Goal: Transaction & Acquisition: Purchase product/service

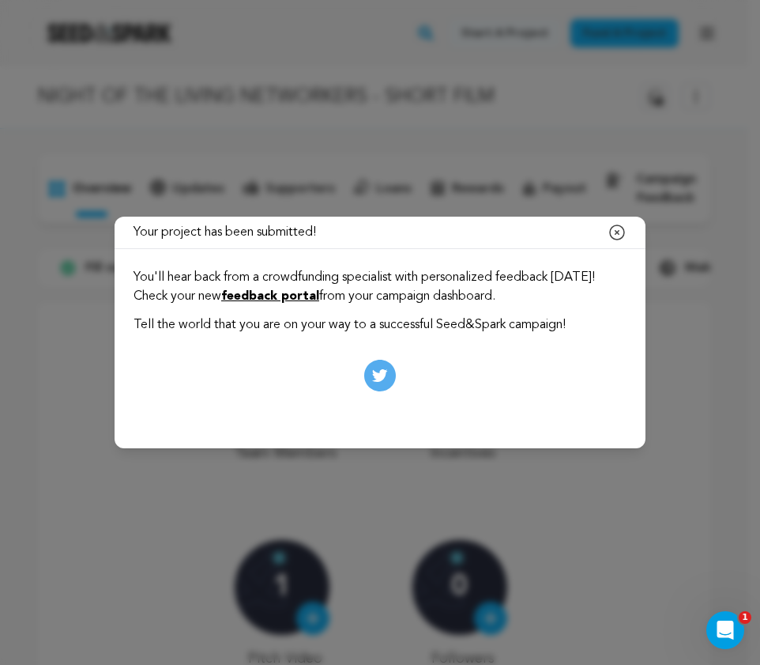
click at [377, 369] on icon at bounding box center [380, 376] width 32 height 32
click at [623, 231] on icon "button" at bounding box center [617, 232] width 19 height 19
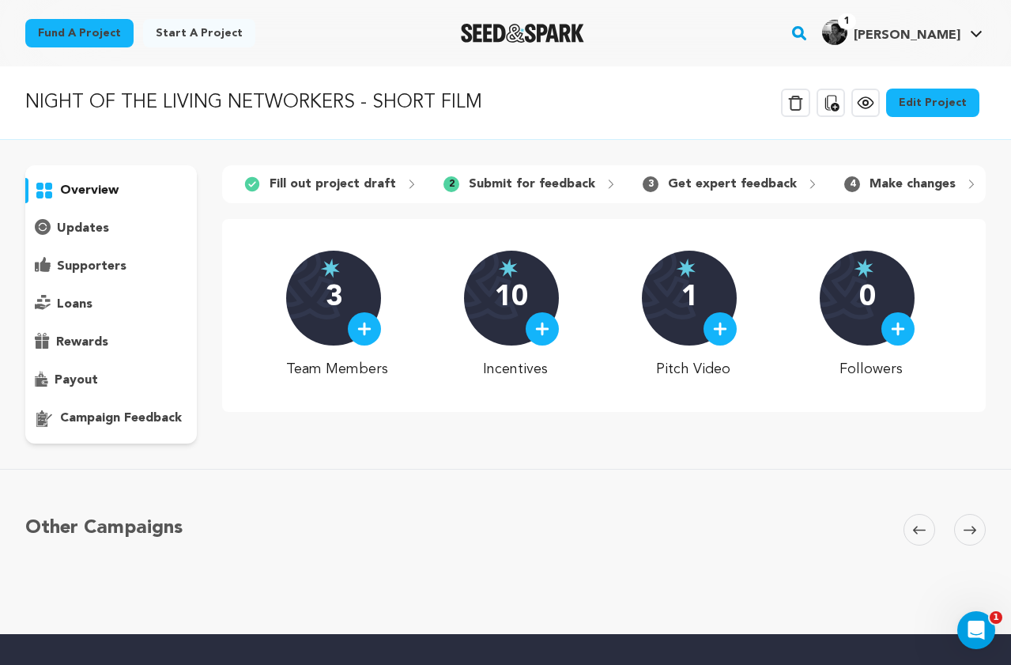
click at [318, 179] on p "Fill out project draft" at bounding box center [332, 184] width 126 height 19
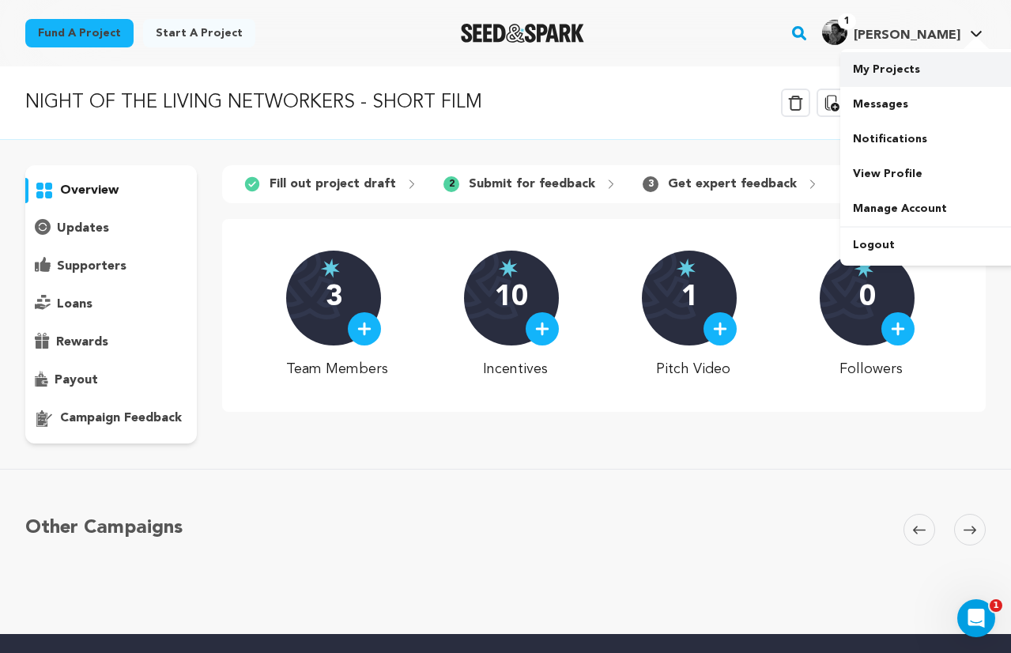
click at [905, 76] on link "My Projects" at bounding box center [928, 69] width 177 height 35
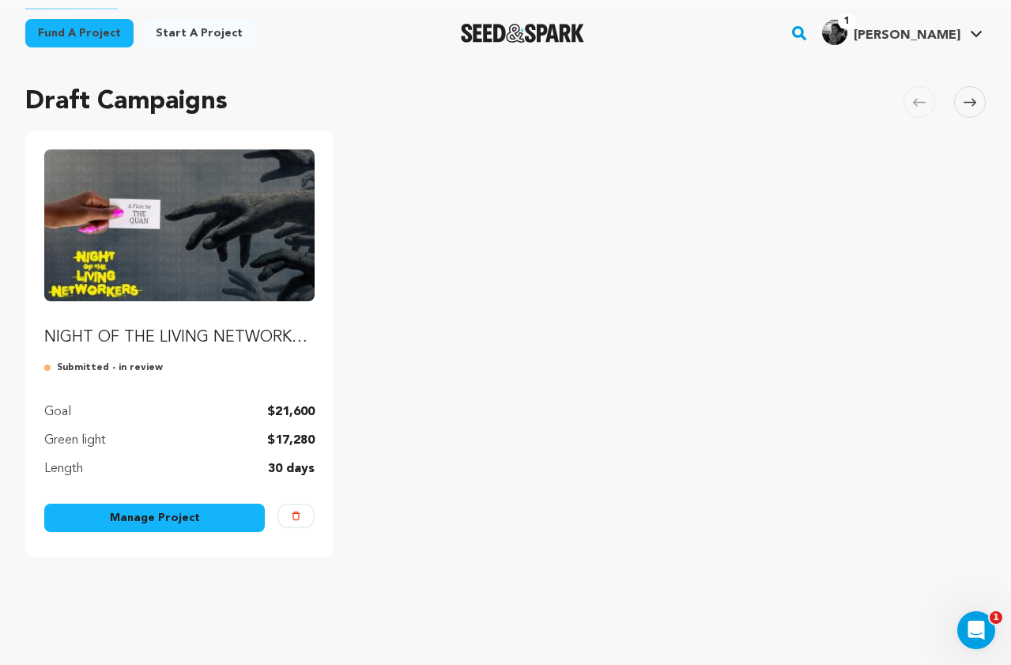
scroll to position [101, 0]
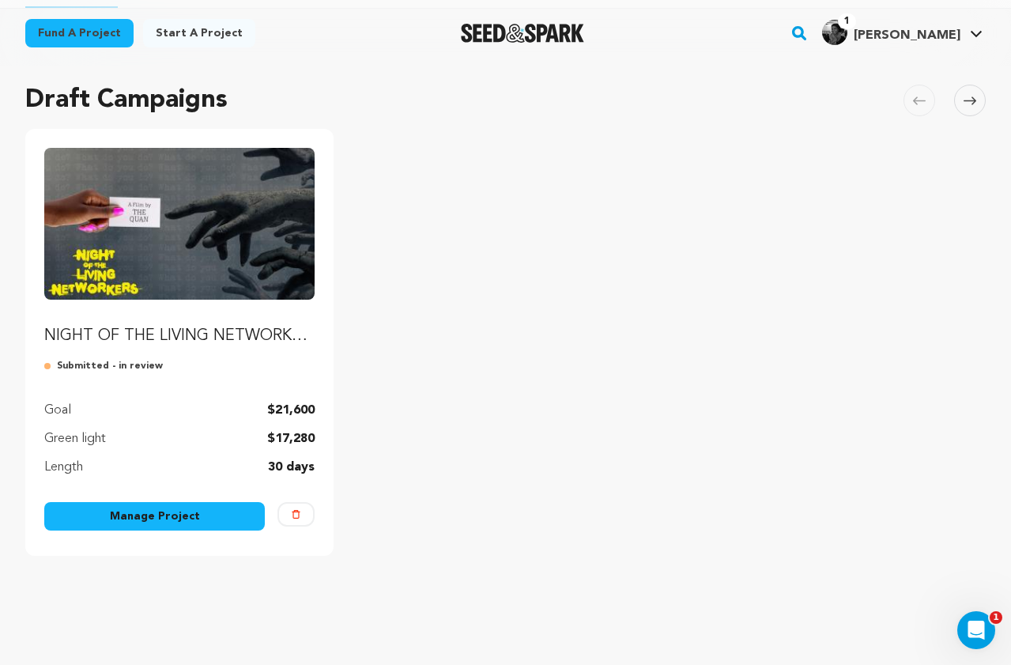
click at [258, 264] on img "Fund NIGHT OF THE LIVING NETWORKERS - SHORT FILM" at bounding box center [179, 224] width 270 height 152
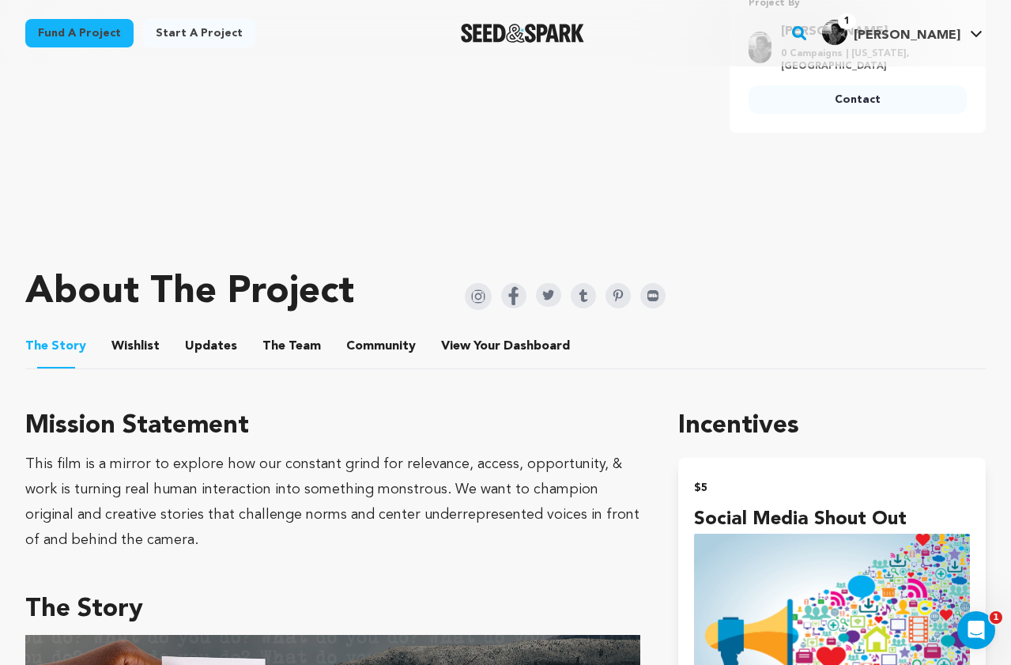
scroll to position [563, 0]
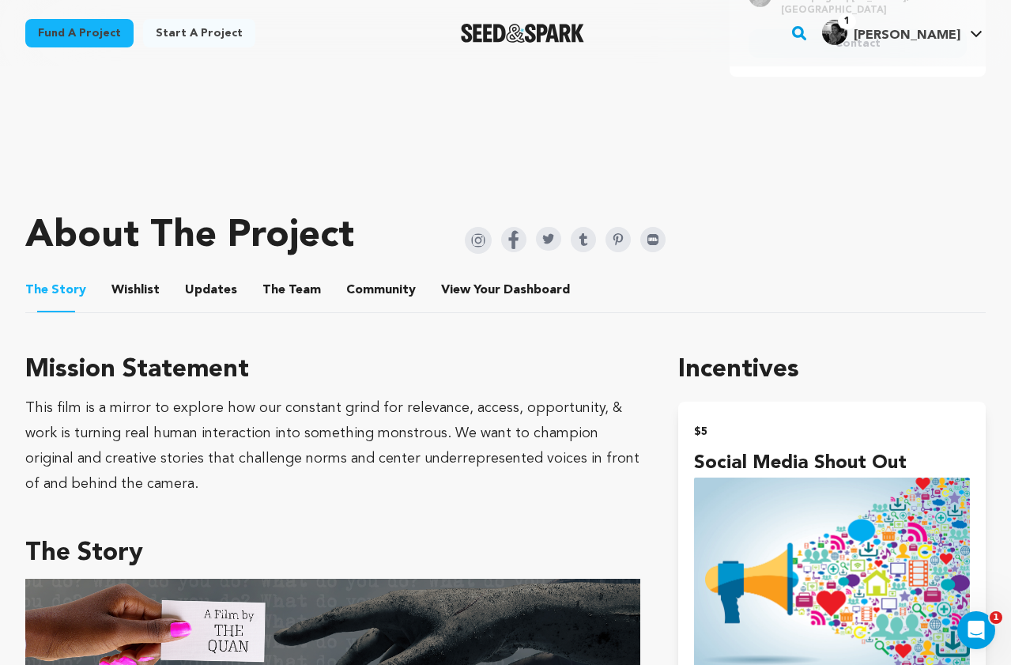
click at [134, 289] on button "Wishlist" at bounding box center [136, 293] width 38 height 38
